Goal: Information Seeking & Learning: Learn about a topic

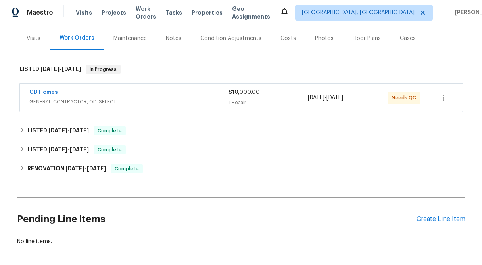
scroll to position [94, 0]
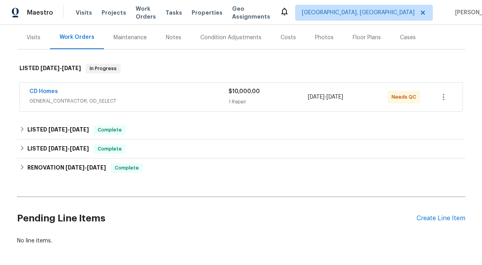
click at [247, 96] on div "$10,000.00 1 Repair" at bounding box center [268, 97] width 80 height 19
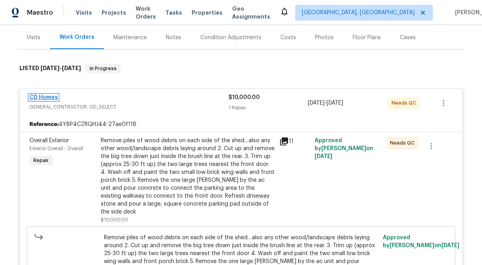
click at [54, 96] on link "CD Homes" at bounding box center [43, 98] width 29 height 6
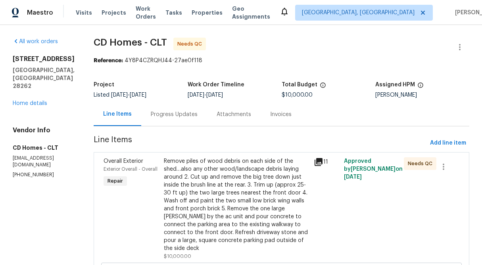
click at [170, 109] on div "Progress Updates" at bounding box center [174, 114] width 66 height 23
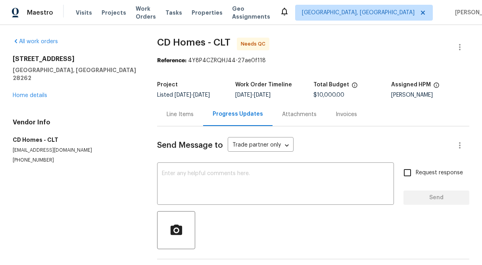
scroll to position [29, 0]
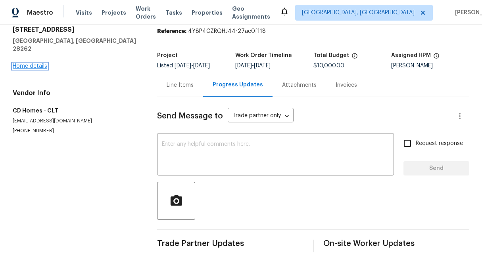
click at [40, 63] on link "Home details" at bounding box center [30, 66] width 34 height 6
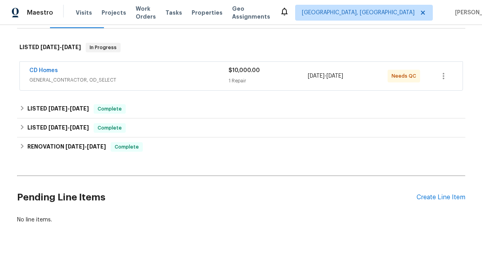
scroll to position [117, 0]
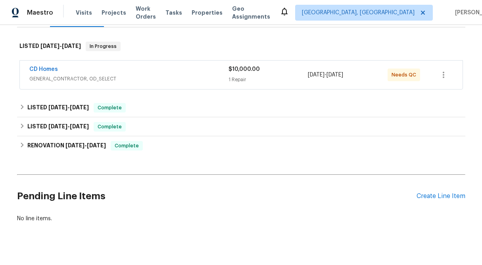
click at [237, 74] on div "$10,000.00 1 Repair" at bounding box center [268, 74] width 80 height 19
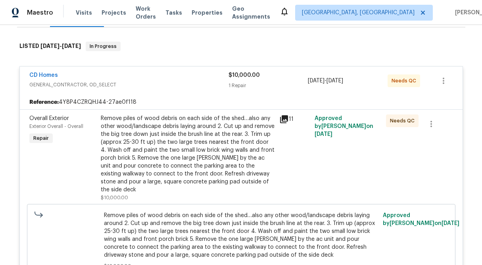
click at [231, 147] on div "Remove piles of wood debris on each side of the shed…also any other wood/landsc…" at bounding box center [188, 154] width 174 height 79
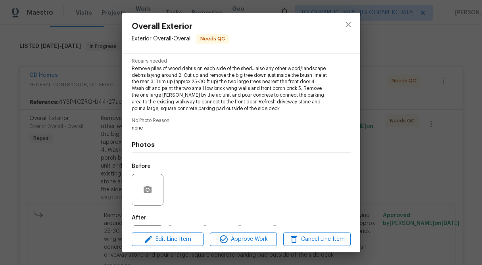
scroll to position [120, 0]
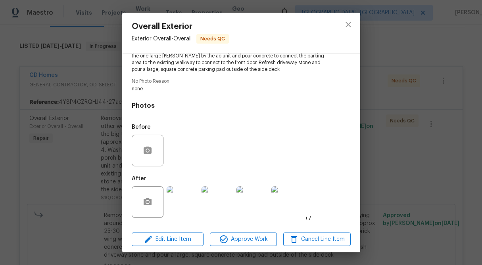
click at [178, 209] on img at bounding box center [183, 202] width 32 height 32
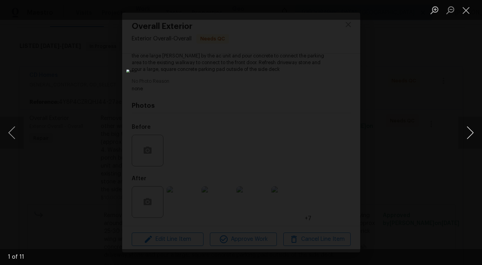
click at [469, 131] on button "Next image" at bounding box center [470, 133] width 24 height 32
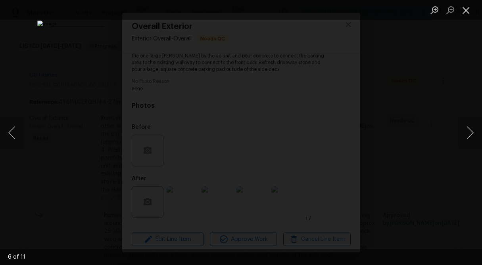
click at [467, 11] on button "Close lightbox" at bounding box center [466, 10] width 16 height 14
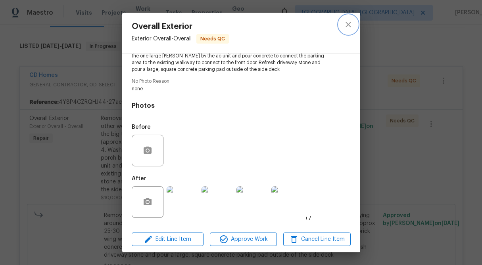
click at [350, 23] on icon "close" at bounding box center [348, 25] width 10 height 10
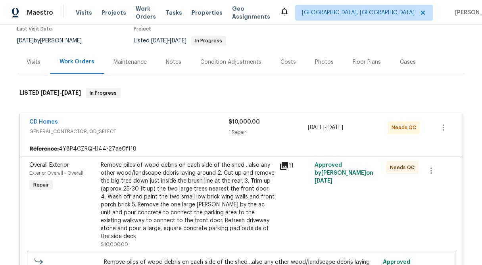
scroll to position [55, 0]
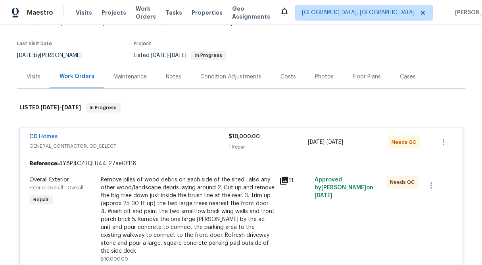
click at [316, 75] on div "Photos" at bounding box center [324, 77] width 19 height 8
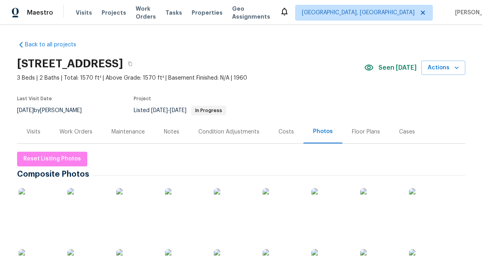
click at [73, 135] on div "Work Orders" at bounding box center [75, 132] width 33 height 8
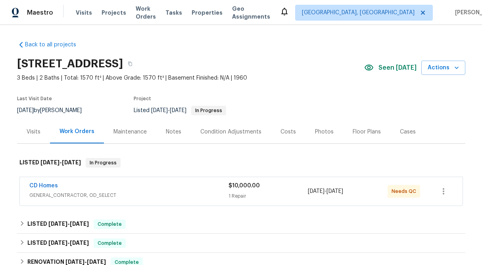
scroll to position [101, 0]
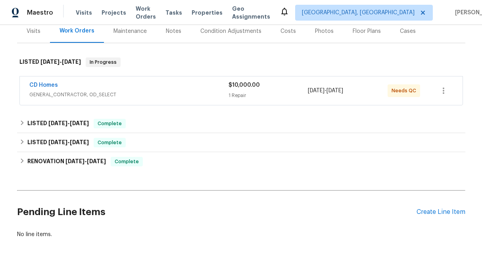
click at [231, 98] on div "1 Repair" at bounding box center [268, 96] width 80 height 8
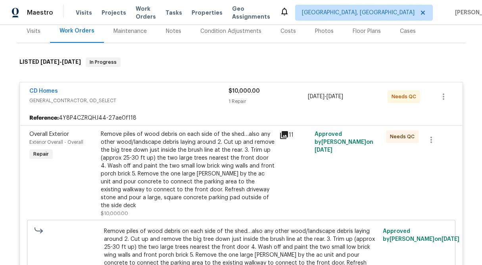
click at [244, 93] on span "$10,000.00" at bounding box center [243, 91] width 31 height 6
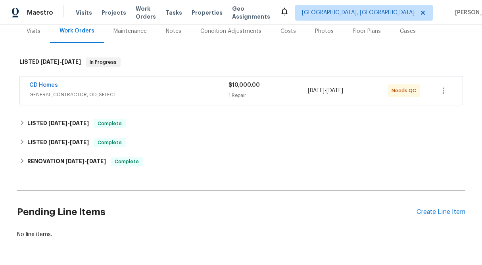
click at [244, 93] on div "1 Repair" at bounding box center [268, 96] width 80 height 8
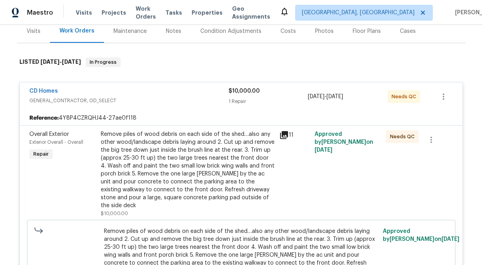
click at [132, 155] on div "Remove piles of wood debris on each side of the shed…also any other wood/landsc…" at bounding box center [188, 169] width 174 height 79
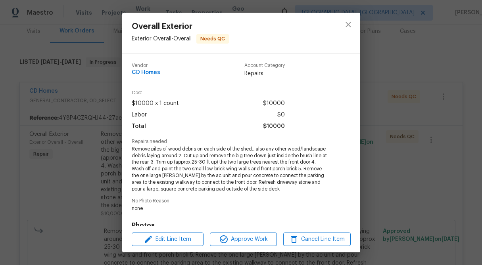
scroll to position [120, 0]
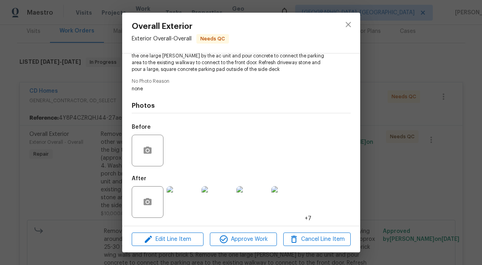
click at [176, 218] on img at bounding box center [183, 202] width 32 height 32
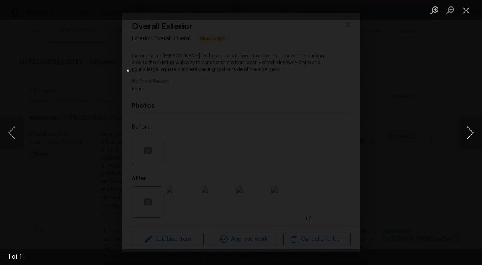
click at [474, 134] on button "Next image" at bounding box center [470, 133] width 24 height 32
click at [472, 132] on button "Next image" at bounding box center [470, 133] width 24 height 32
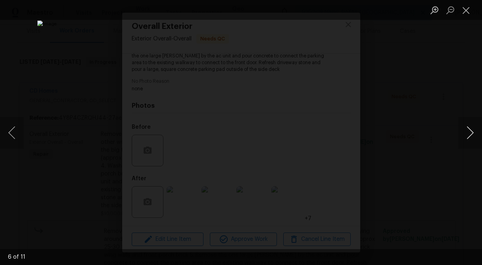
click at [472, 132] on button "Next image" at bounding box center [470, 133] width 24 height 32
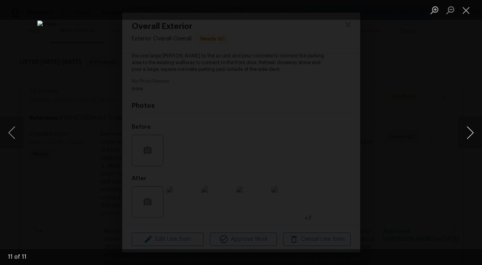
click at [472, 132] on button "Next image" at bounding box center [470, 133] width 24 height 32
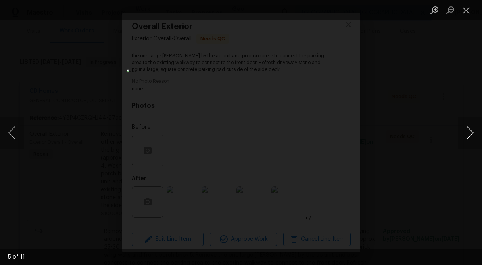
click at [472, 132] on button "Next image" at bounding box center [470, 133] width 24 height 32
click at [13, 134] on button "Previous image" at bounding box center [12, 133] width 24 height 32
